Goal: Transaction & Acquisition: Purchase product/service

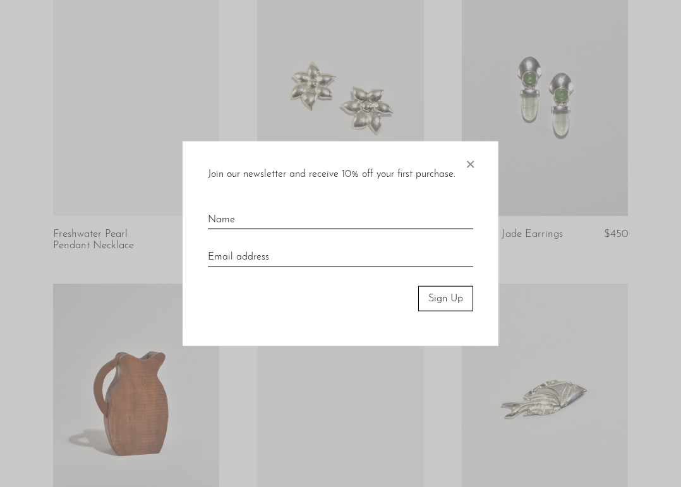
scroll to position [1838, 0]
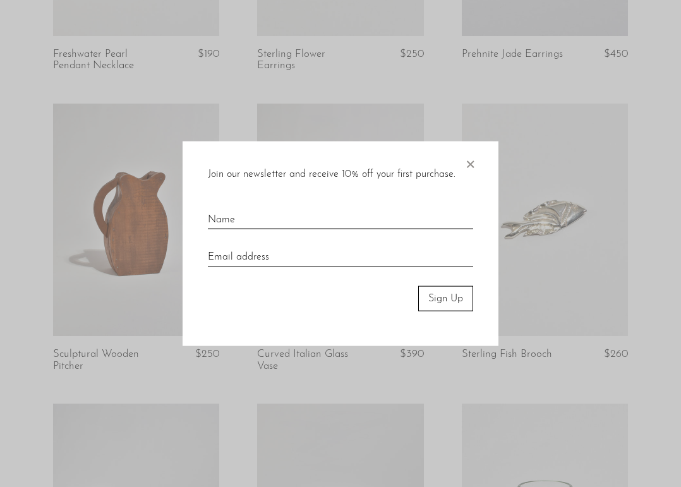
click at [467, 163] on span "×" at bounding box center [469, 161] width 13 height 40
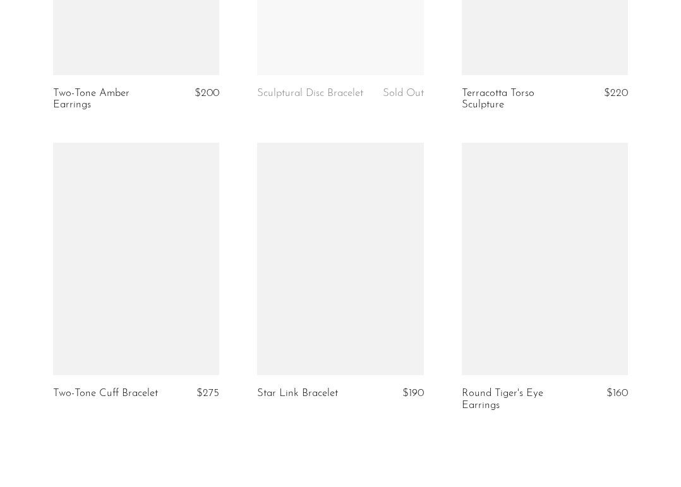
scroll to position [3516, 0]
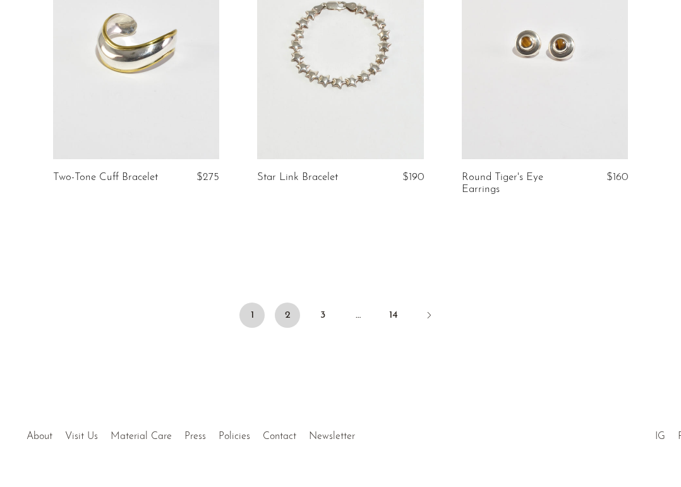
click at [287, 302] on link "2" at bounding box center [287, 314] width 25 height 25
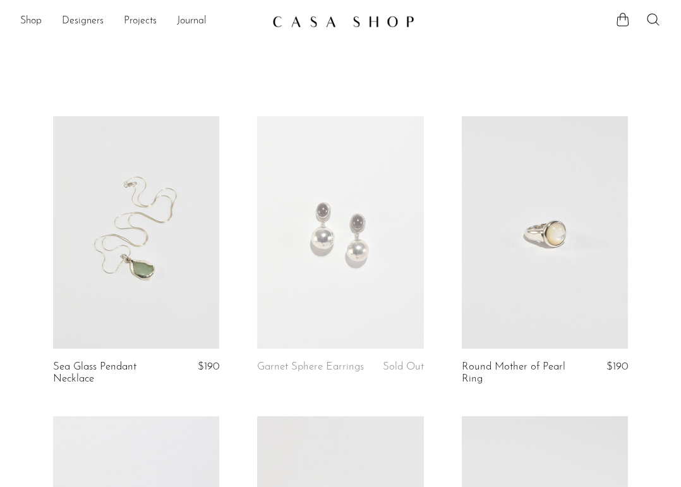
scroll to position [7, 0]
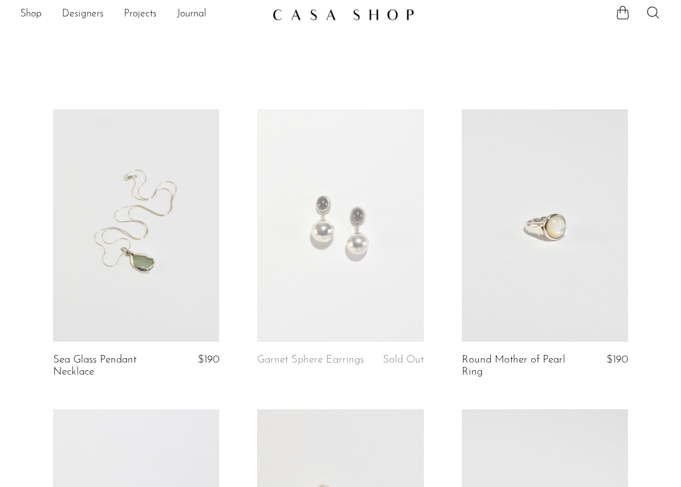
click at [161, 217] on link at bounding box center [136, 225] width 166 height 233
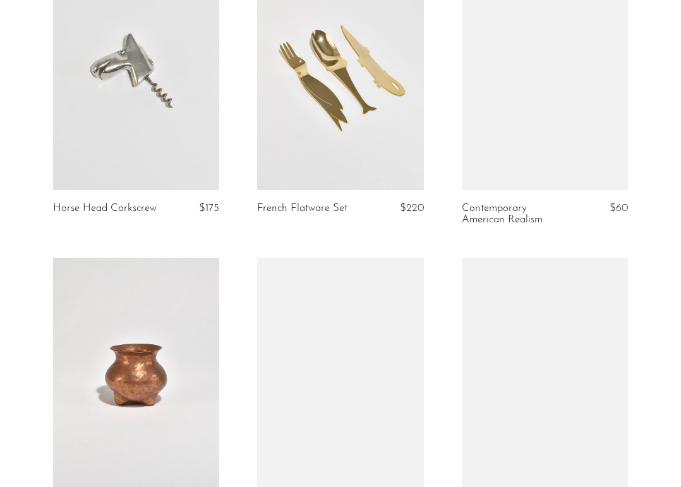
scroll to position [2381, 0]
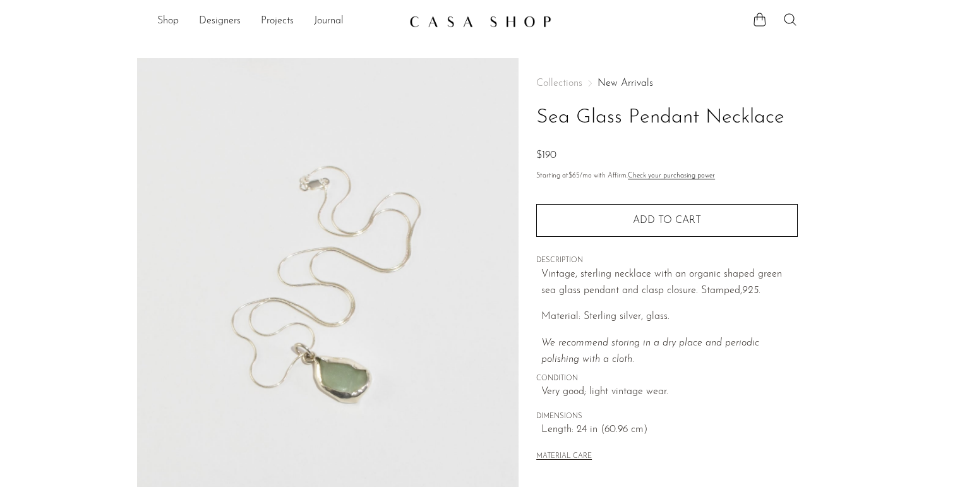
scroll to position [335, 0]
